Goal: Use online tool/utility

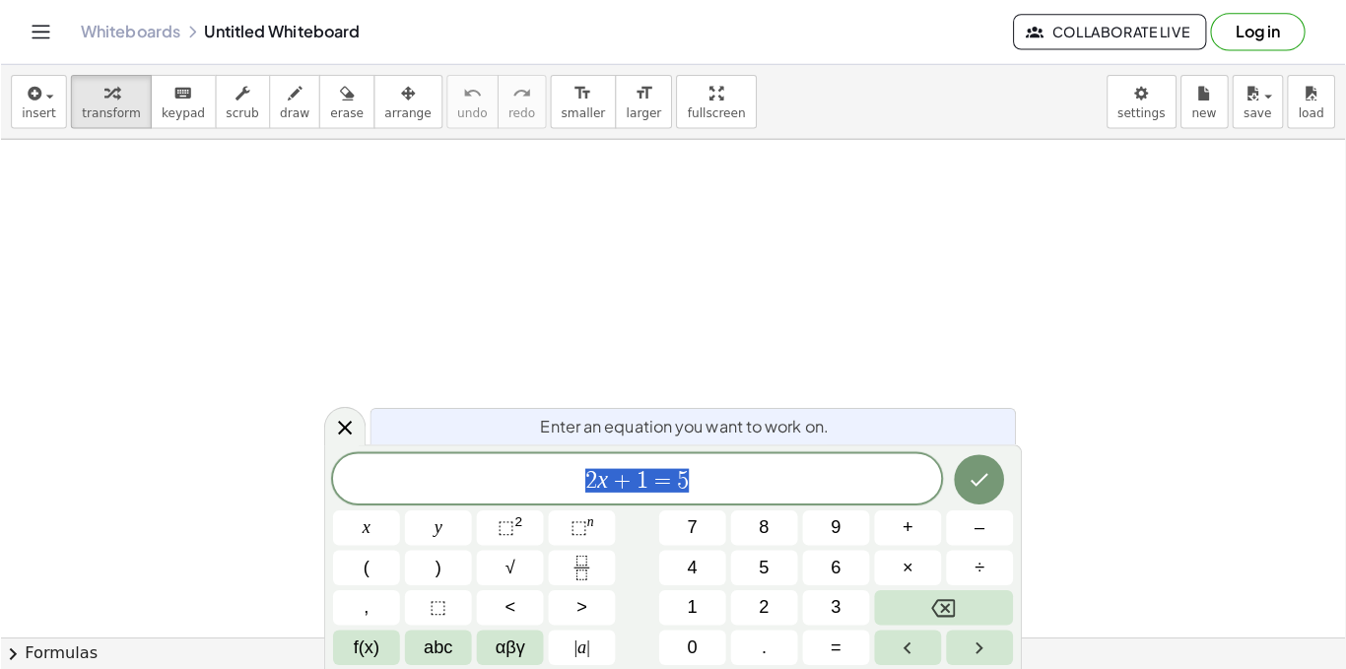
scroll to position [99, 0]
click at [276, 107] on span "draw" at bounding box center [291, 112] width 30 height 14
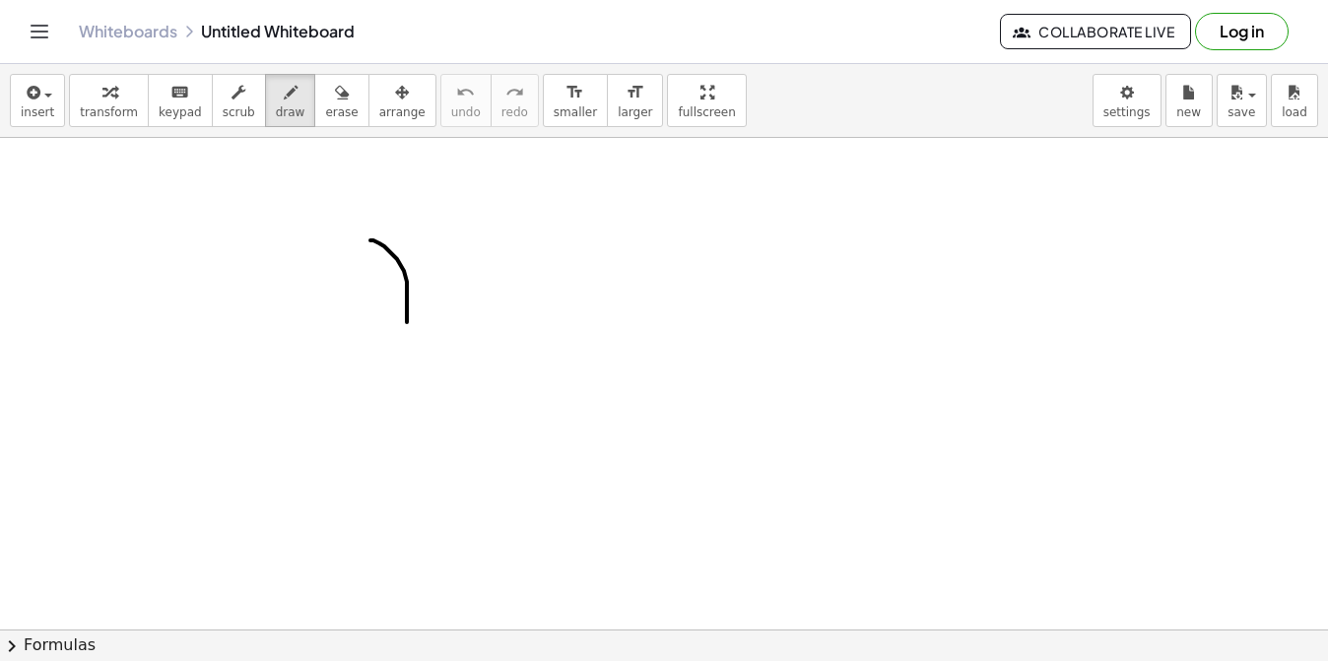
drag, startPoint x: 370, startPoint y: 240, endPoint x: 431, endPoint y: 282, distance: 73.0
click at [410, 306] on div at bounding box center [664, 594] width 1328 height 1111
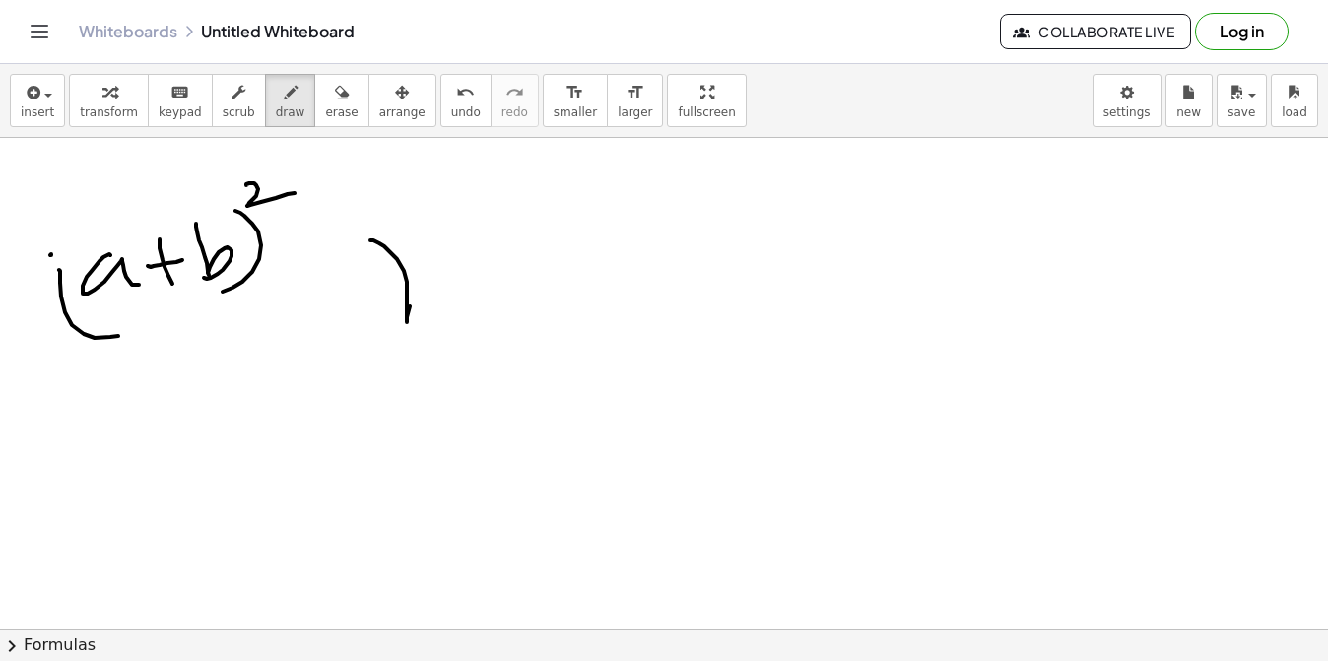
click at [31, 35] on icon "Toggle navigation" at bounding box center [40, 32] width 24 height 24
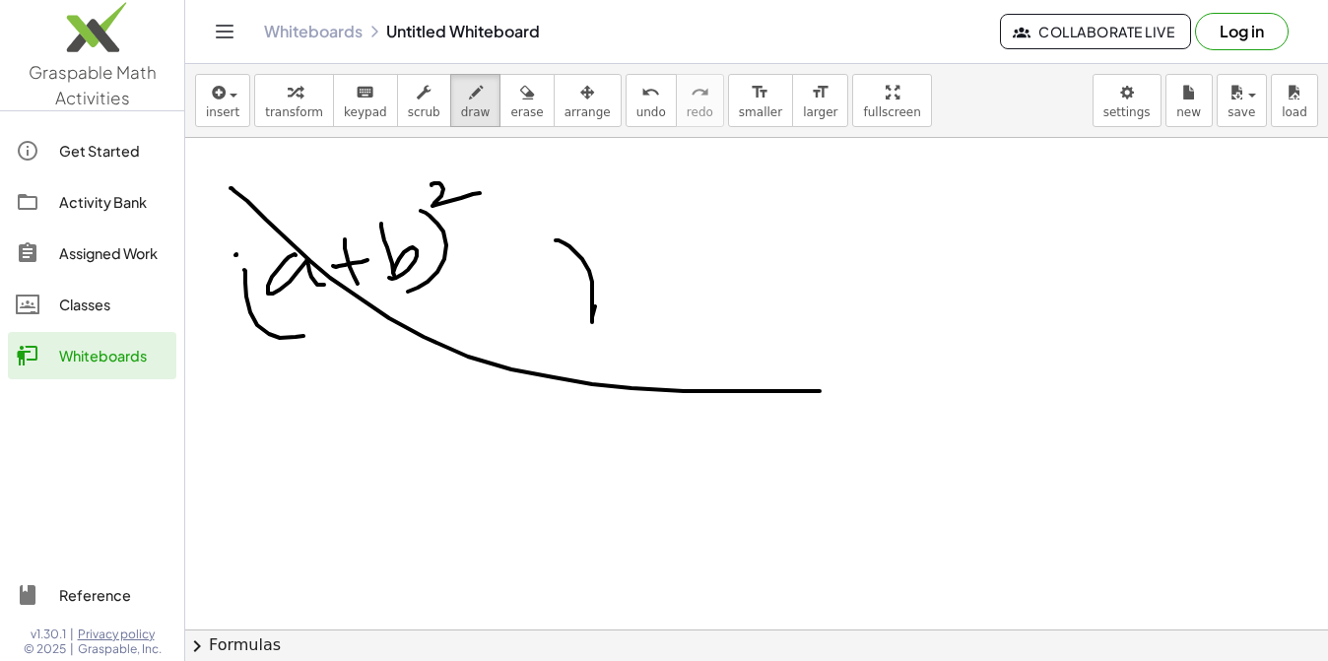
drag, startPoint x: 231, startPoint y: 188, endPoint x: 826, endPoint y: 385, distance: 626.8
click at [828, 387] on div at bounding box center [756, 594] width 1143 height 1111
drag, startPoint x: 274, startPoint y: 199, endPoint x: 477, endPoint y: 293, distance: 223.5
drag, startPoint x: 477, startPoint y: 293, endPoint x: 370, endPoint y: 437, distance: 179.7
click at [370, 437] on div at bounding box center [756, 594] width 1143 height 1111
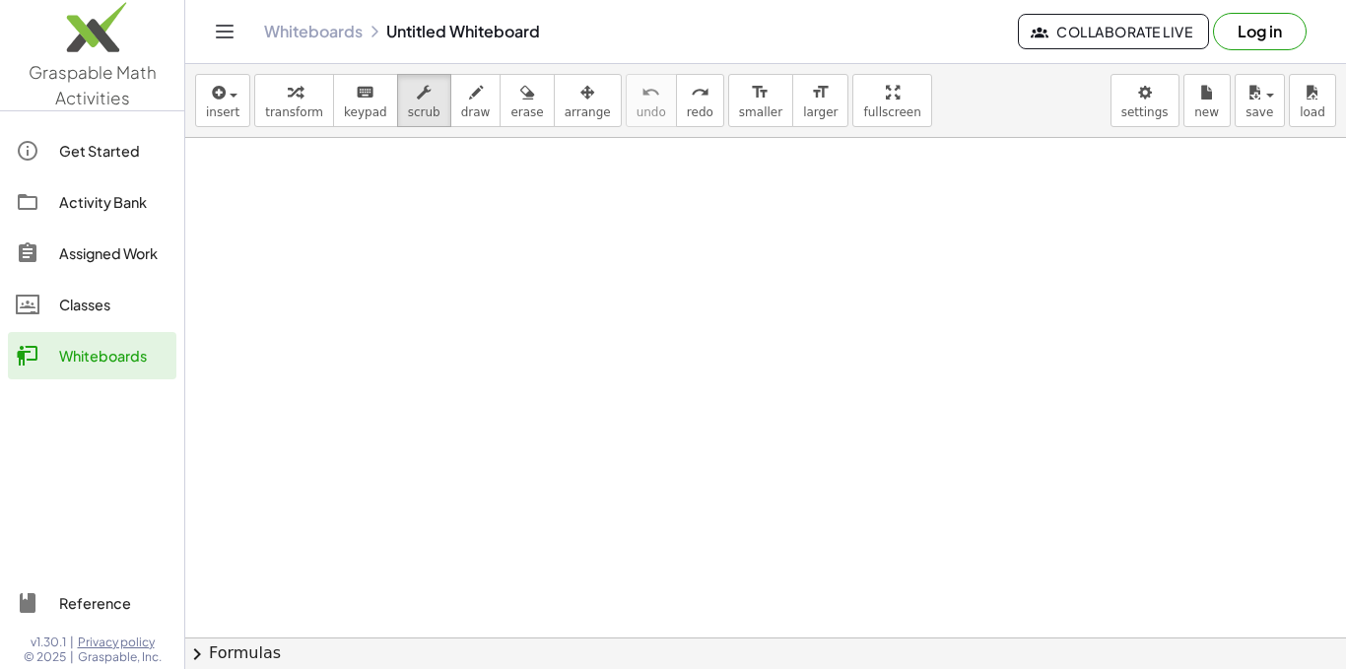
scroll to position [0, 0]
click at [461, 108] on span "draw" at bounding box center [476, 112] width 30 height 14
